Goal: Information Seeking & Learning: Learn about a topic

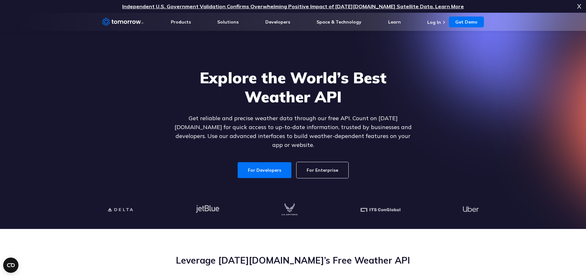
click at [324, 166] on link "For Enterprise" at bounding box center [323, 170] width 52 height 16
drag, startPoint x: 276, startPoint y: 165, endPoint x: 330, endPoint y: 166, distance: 54.7
click at [276, 165] on link "For Developers" at bounding box center [265, 170] width 54 height 16
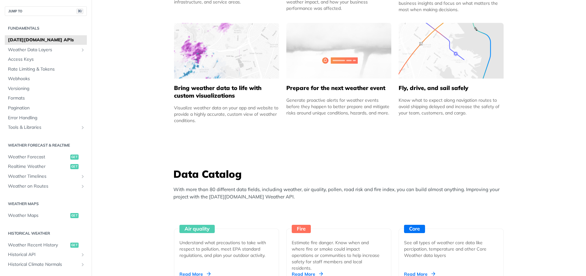
scroll to position [404, 0]
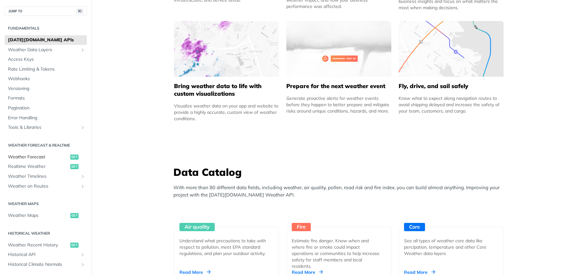
click at [31, 156] on span "Weather Forecast" at bounding box center [38, 157] width 61 height 6
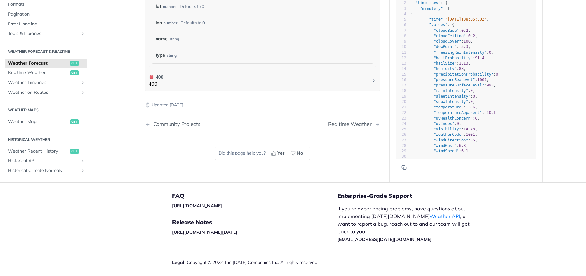
scroll to position [636, 0]
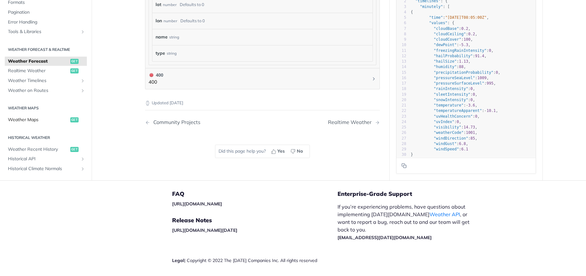
click at [72, 117] on span "get" at bounding box center [74, 119] width 8 height 5
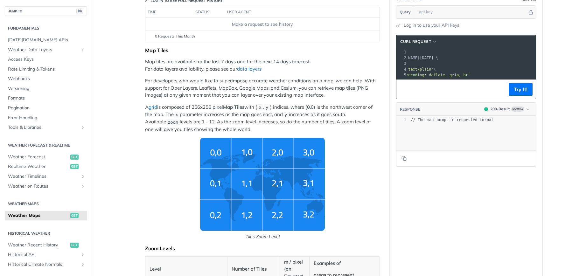
scroll to position [122, 0]
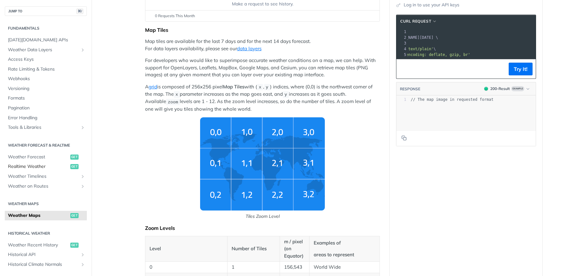
click at [30, 168] on span "Realtime Weather" at bounding box center [38, 167] width 61 height 6
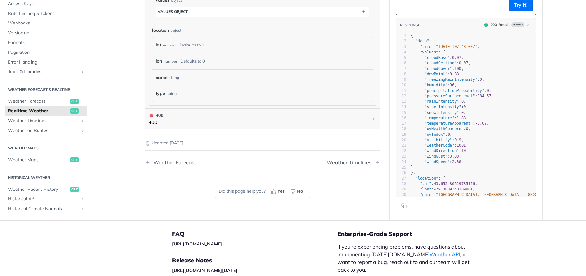
scroll to position [439, 0]
